Goal: Find specific page/section: Find specific page/section

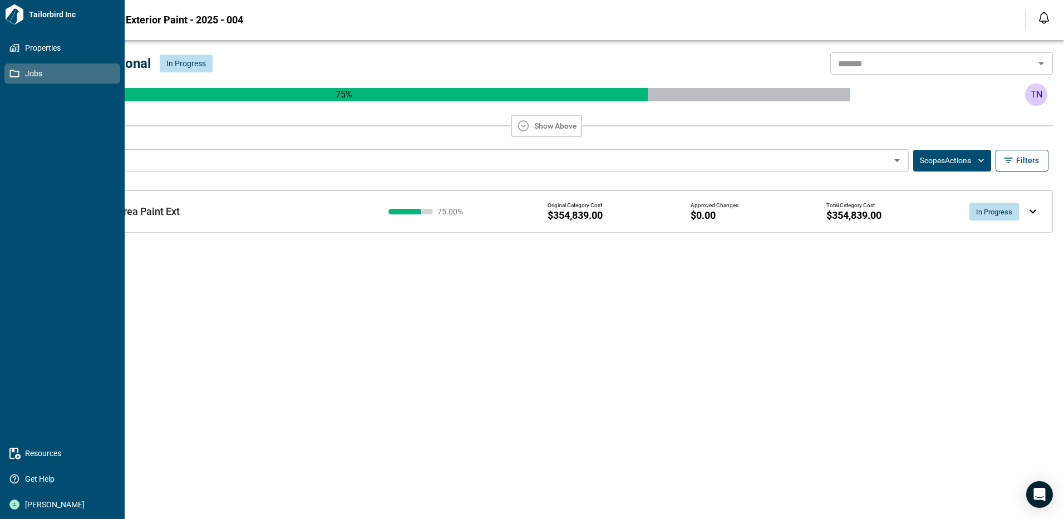
click at [10, 75] on icon at bounding box center [14, 74] width 9 height 8
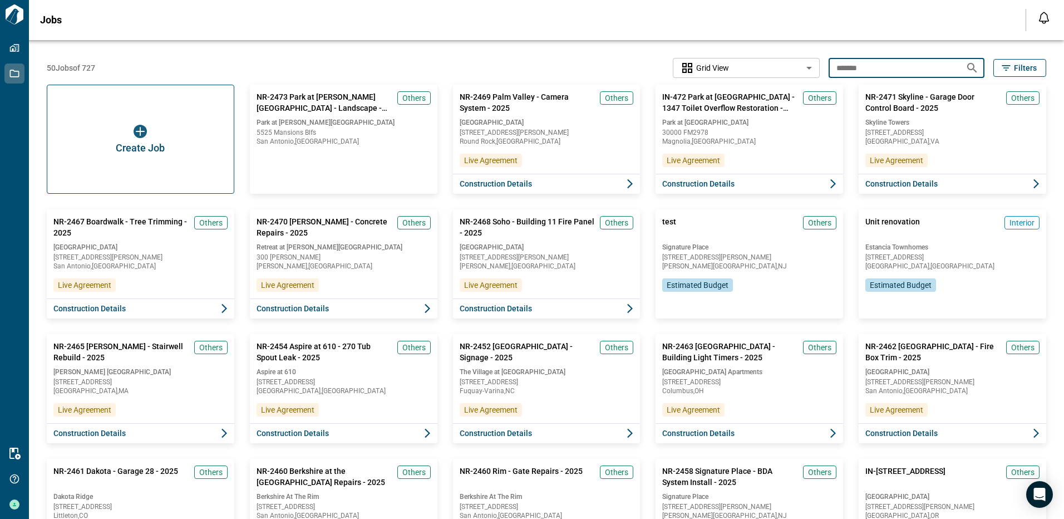
drag, startPoint x: 863, startPoint y: 70, endPoint x: 796, endPoint y: 70, distance: 66.8
click at [796, 70] on div "50 Jobs of 727 Grid View ********* ​ ******* ​ Filters" at bounding box center [547, 68] width 1000 height 20
type input "*******"
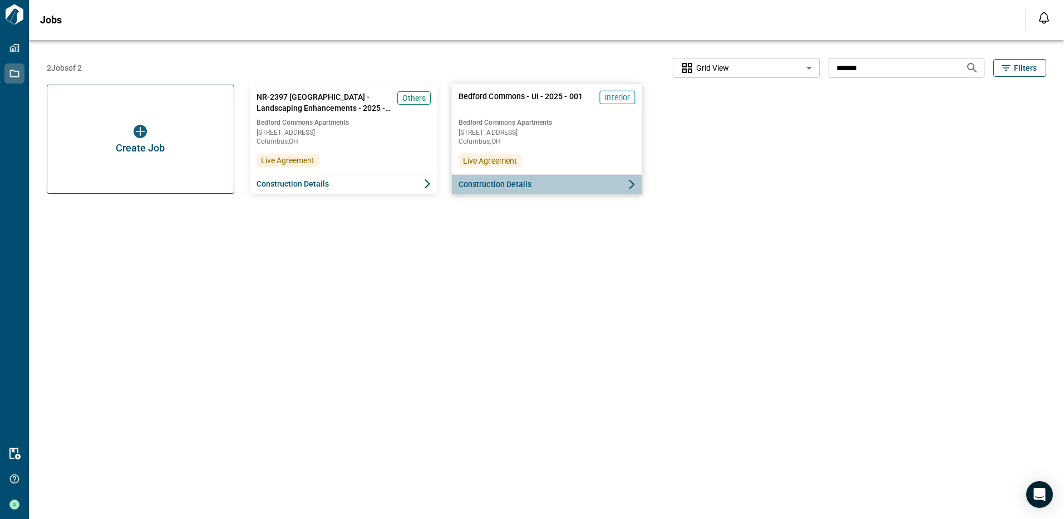
click at [515, 181] on span "Construction Details" at bounding box center [494, 184] width 73 height 11
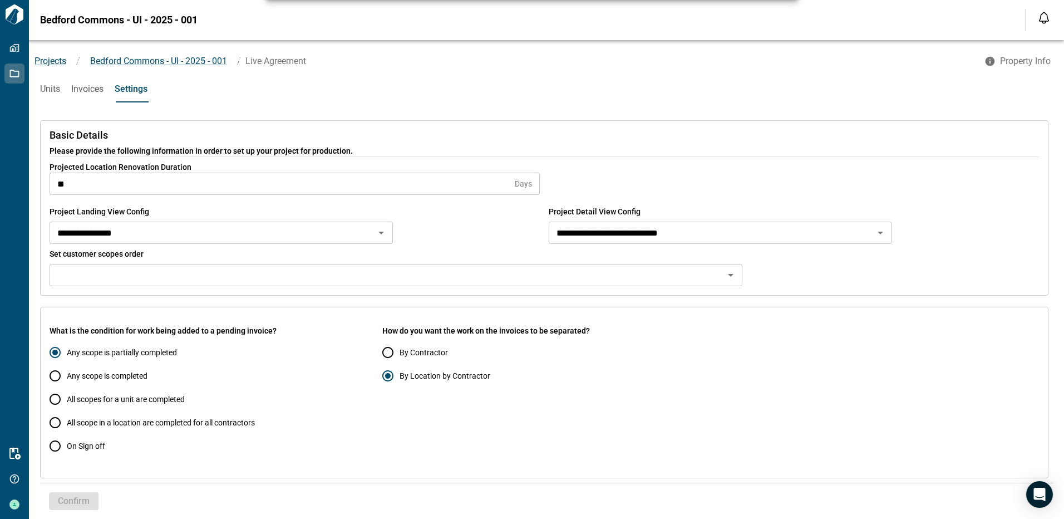
click at [43, 87] on span "Units" at bounding box center [50, 88] width 20 height 11
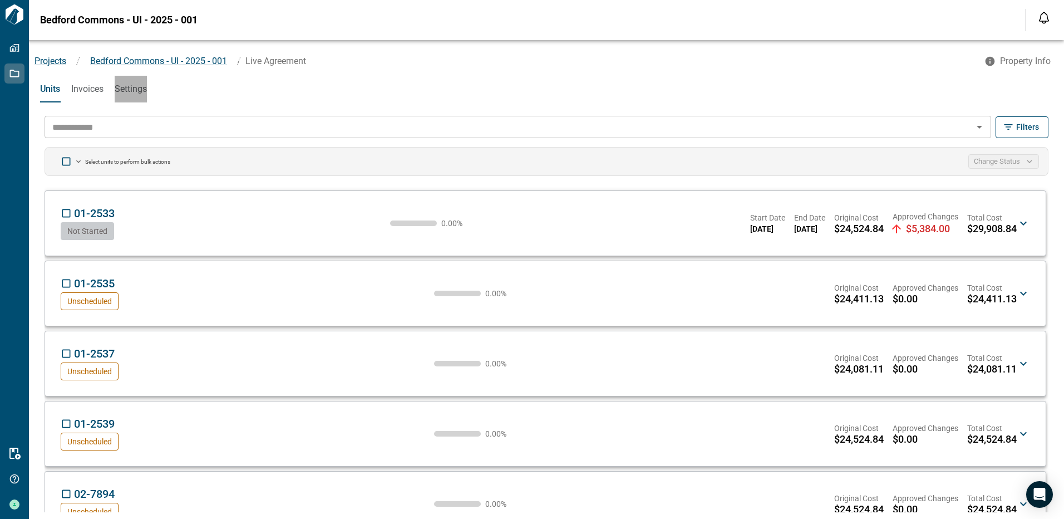
click at [139, 92] on span "Settings" at bounding box center [131, 88] width 32 height 11
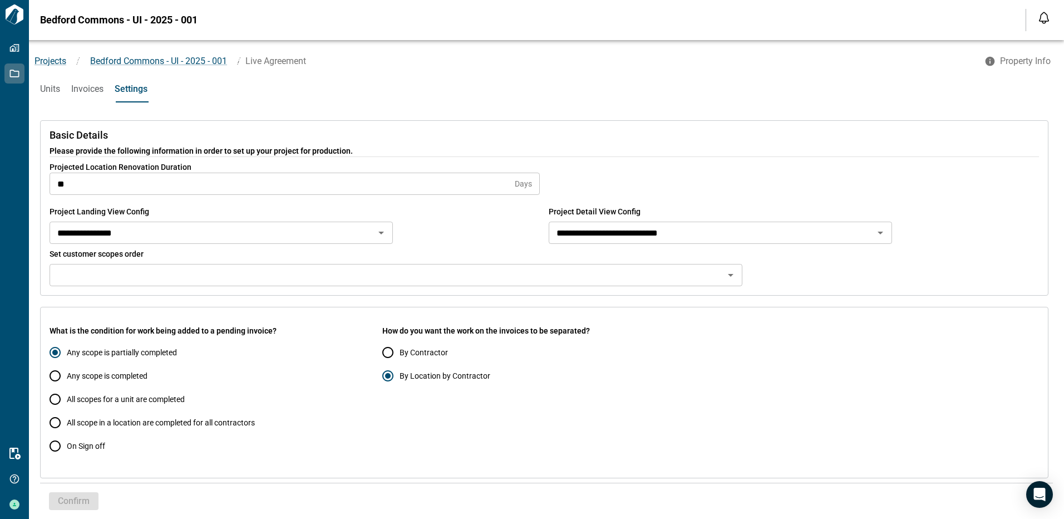
click at [49, 89] on span "Units" at bounding box center [50, 88] width 20 height 11
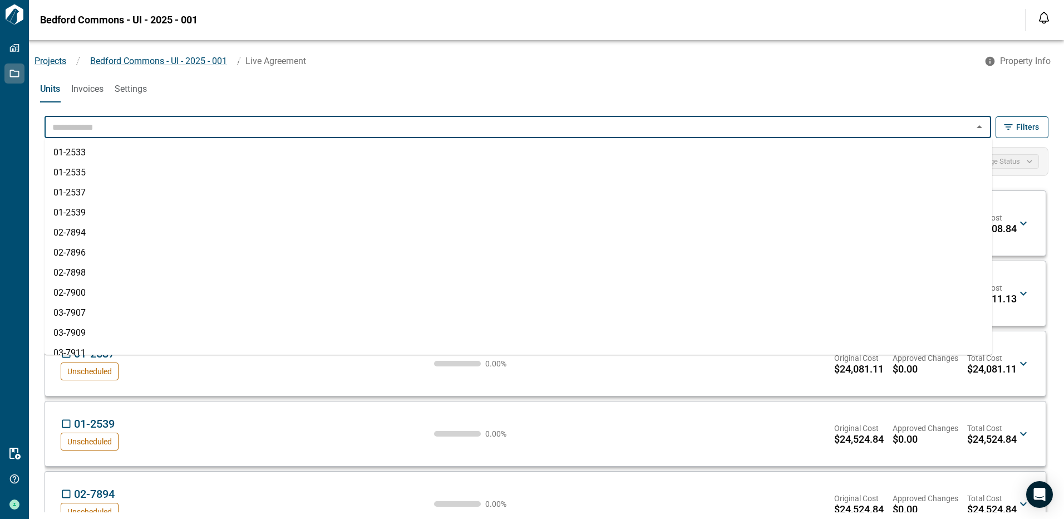
click at [141, 130] on input "text" at bounding box center [509, 127] width 922 height 16
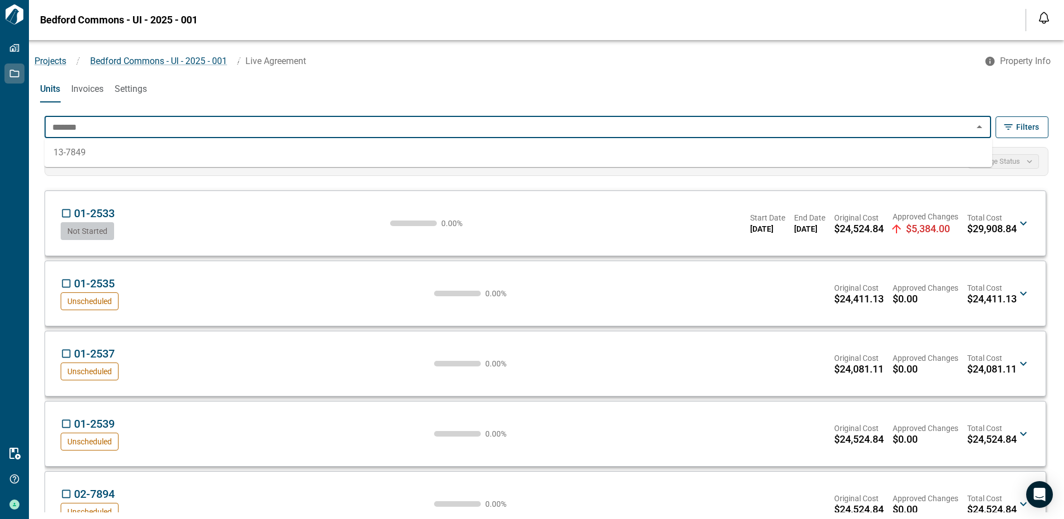
click at [115, 154] on li "13-7849" at bounding box center [519, 152] width 948 height 20
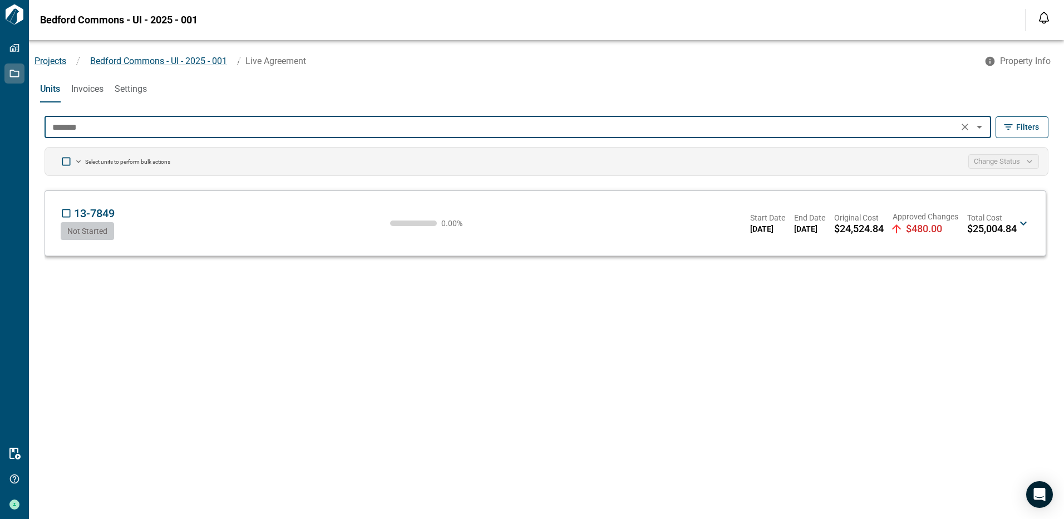
type input "*******"
click at [87, 87] on span "Invoices" at bounding box center [87, 88] width 32 height 11
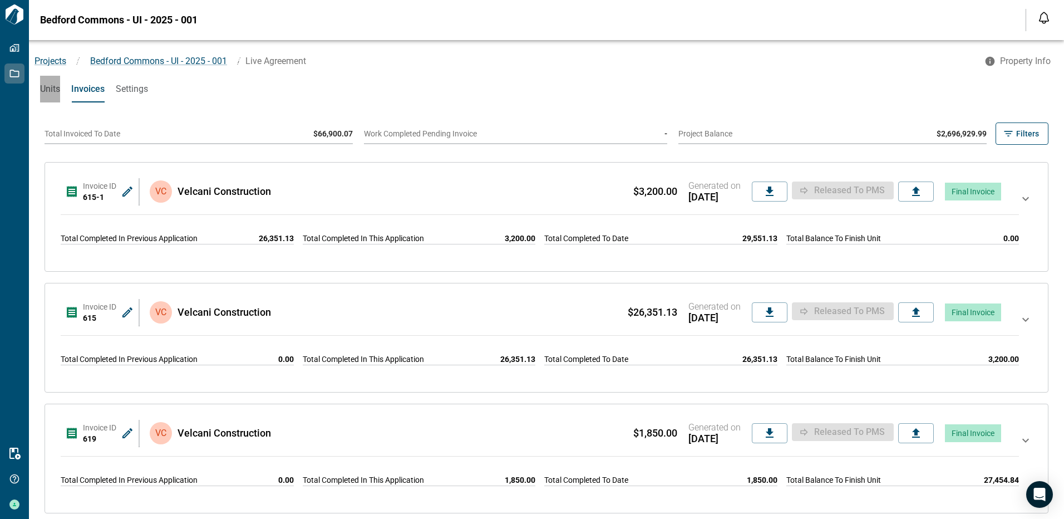
click at [41, 86] on span "Units" at bounding box center [50, 88] width 20 height 11
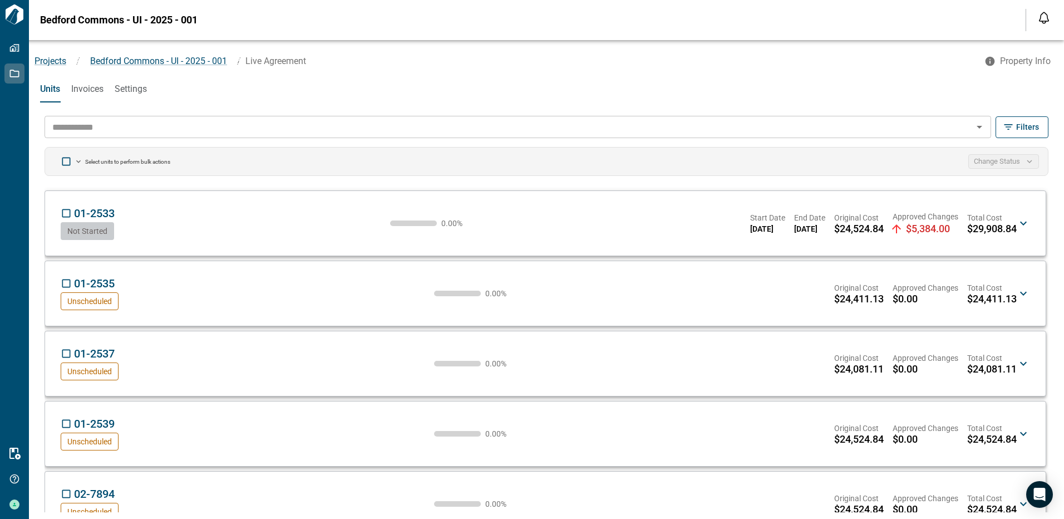
click at [130, 127] on input "text" at bounding box center [509, 127] width 922 height 16
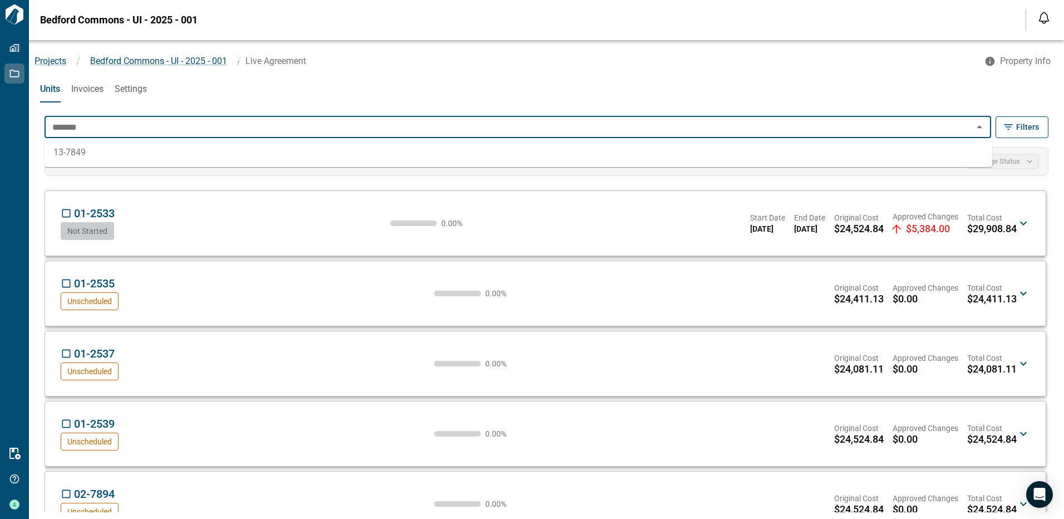
click at [71, 150] on li "13-7849" at bounding box center [519, 152] width 948 height 20
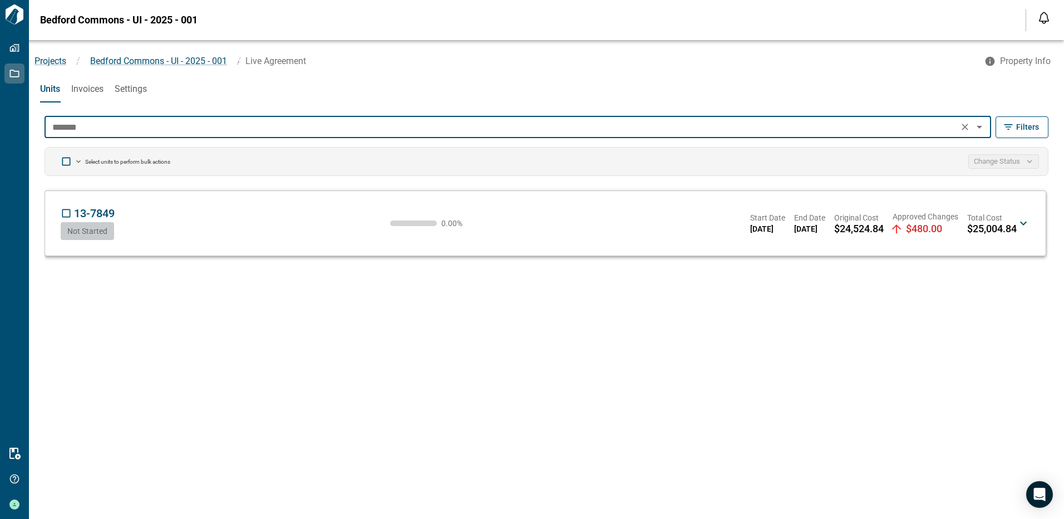
type input "*******"
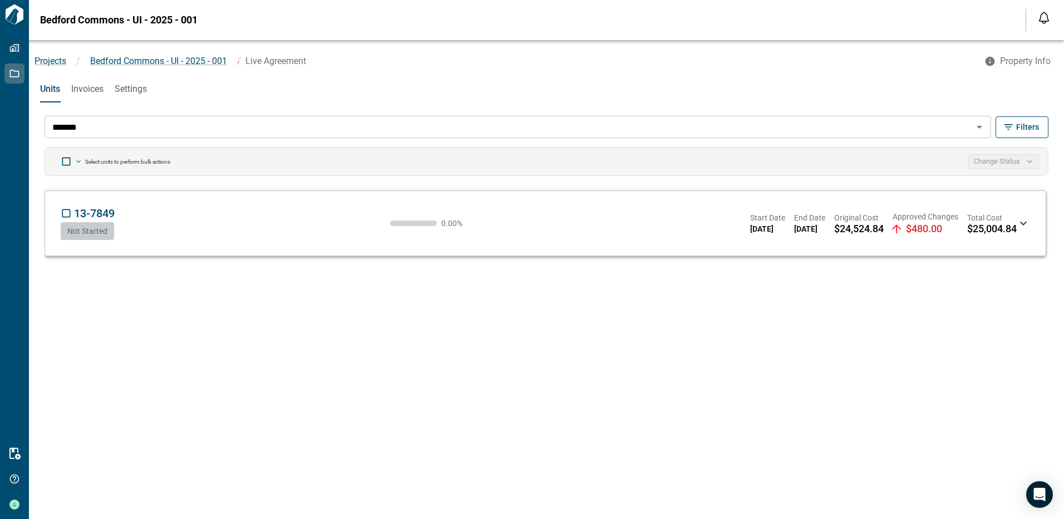
click at [129, 220] on div "13-7849 VC Not Started 0.00 % Start Date [DATE] End Date [DATE] Original Cost $…" at bounding box center [539, 222] width 956 height 33
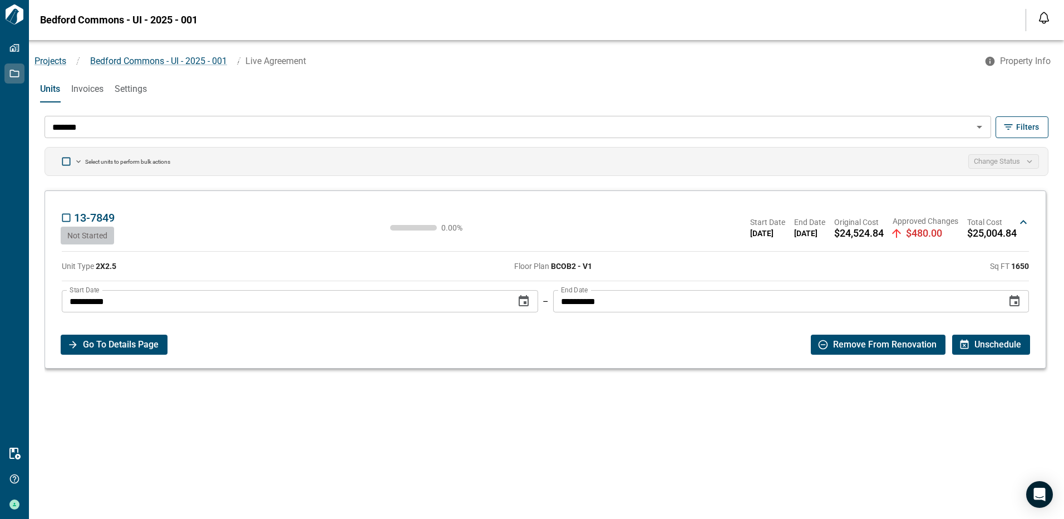
click at [116, 347] on span "Go To Details Page" at bounding box center [121, 344] width 76 height 20
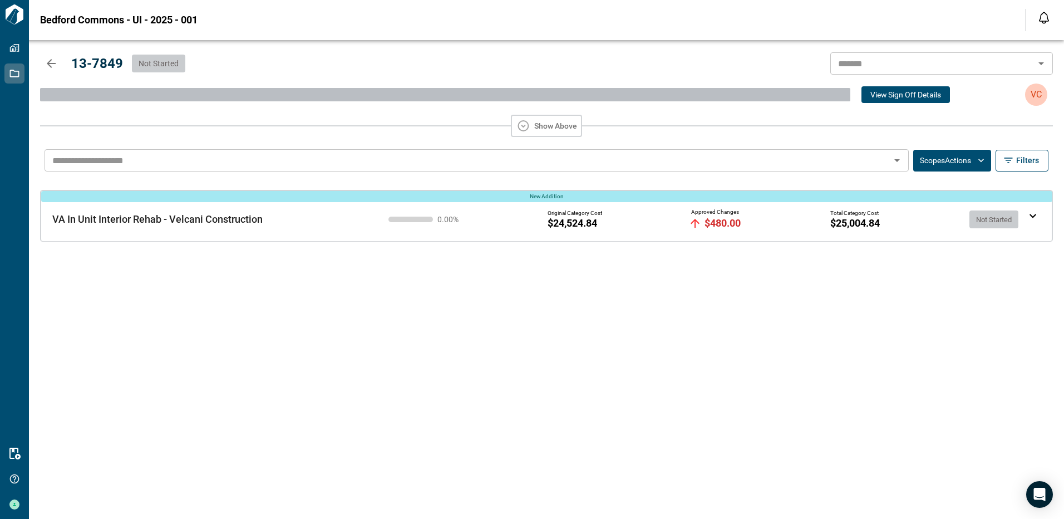
click at [248, 223] on span "VA In Unit Interior Rehab - Velcani Construction" at bounding box center [157, 219] width 210 height 12
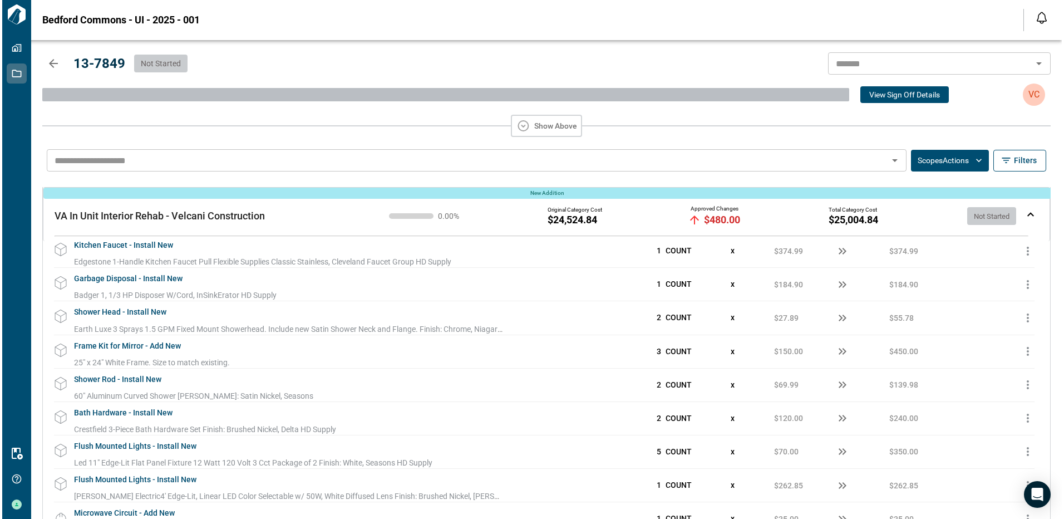
scroll to position [318, 0]
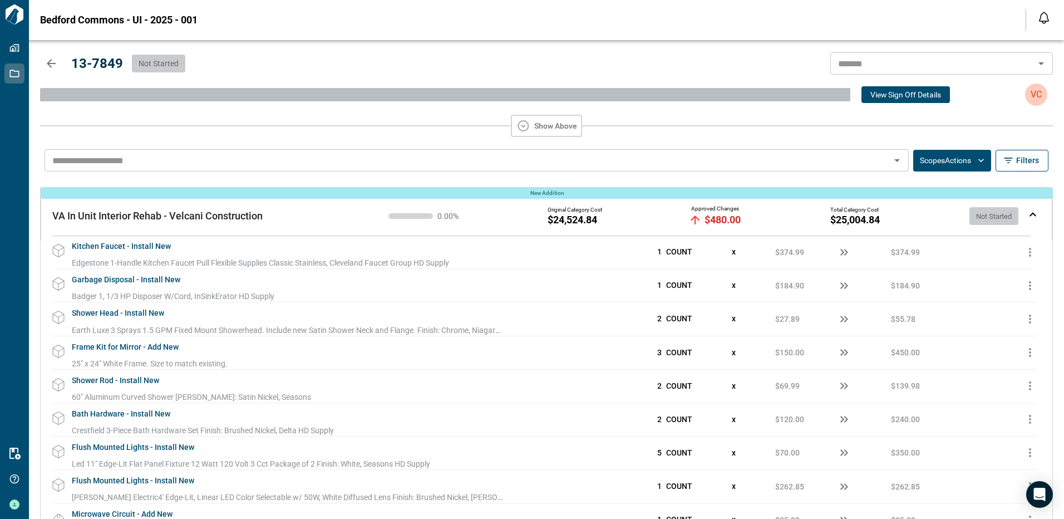
click at [50, 61] on icon "button" at bounding box center [51, 63] width 9 height 9
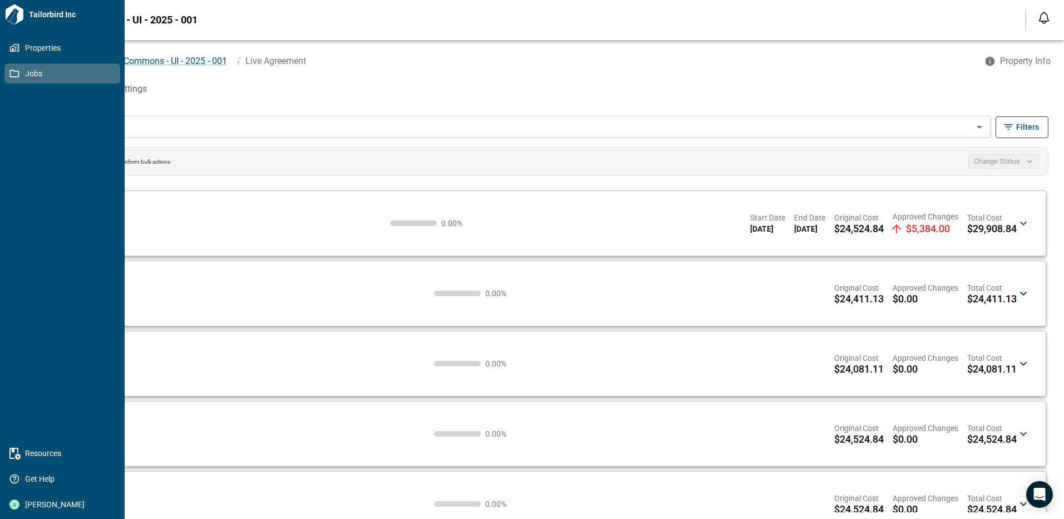
click at [25, 73] on span "Jobs" at bounding box center [64, 73] width 90 height 11
